Goal: Task Accomplishment & Management: Complete application form

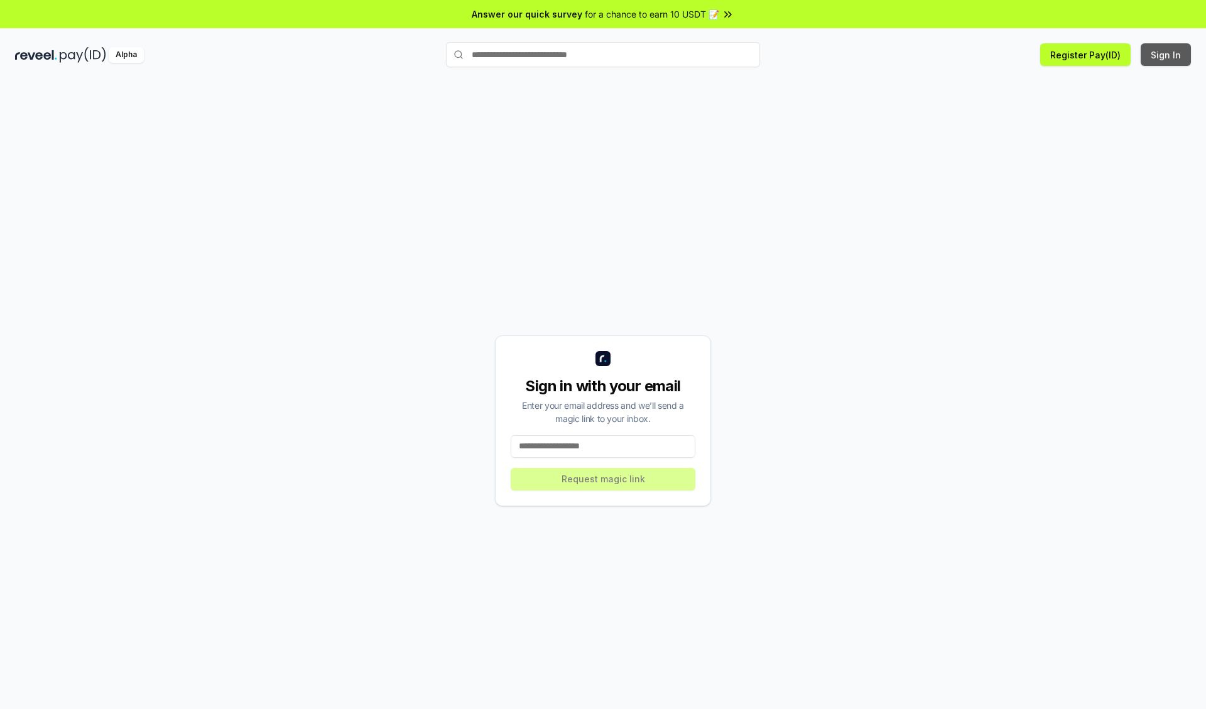
click at [1167, 55] on button "Sign In" at bounding box center [1166, 54] width 50 height 23
type input "**********"
click at [603, 479] on button "Request magic link" at bounding box center [603, 479] width 185 height 23
